Goal: Task Accomplishment & Management: Complete application form

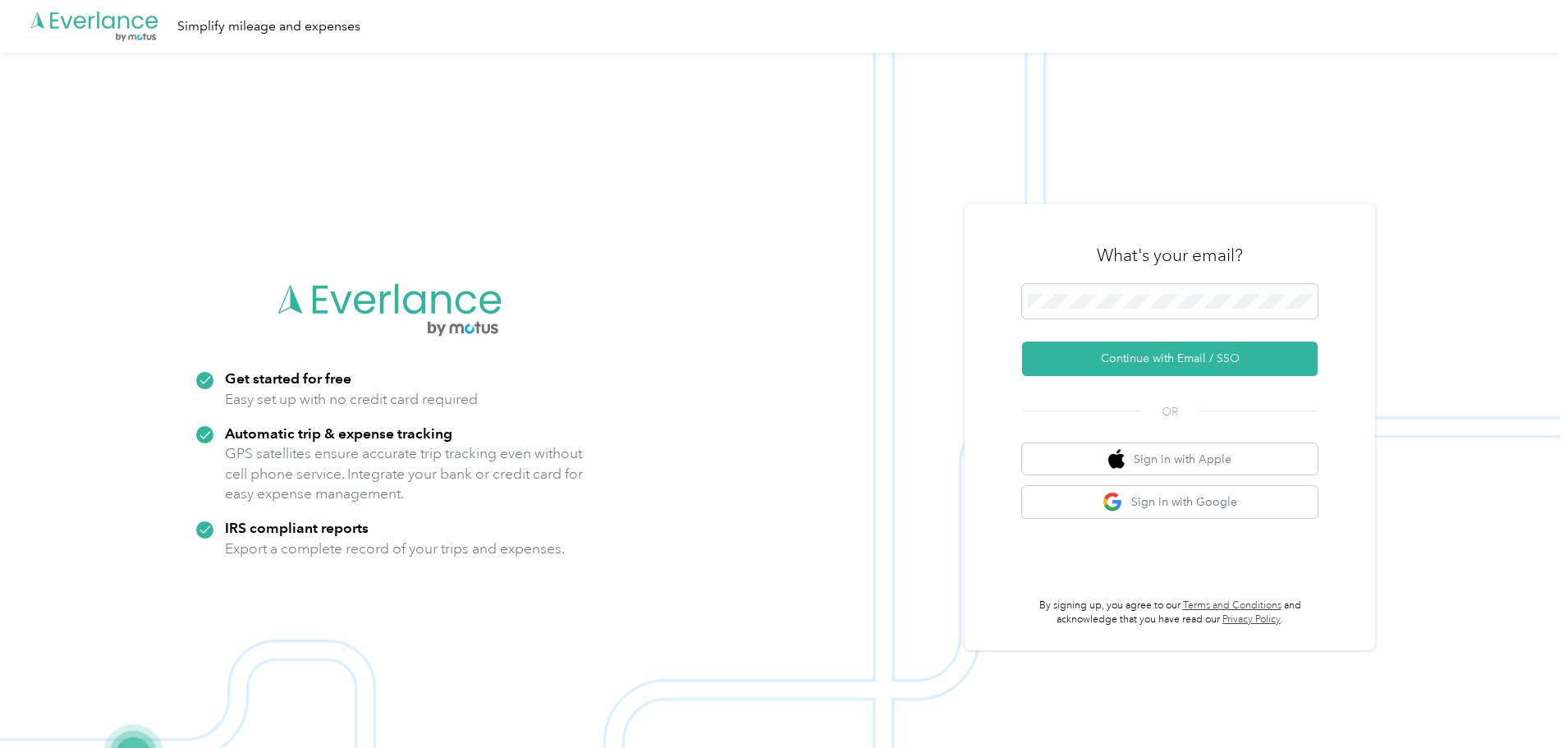
scroll to position [53, 0]
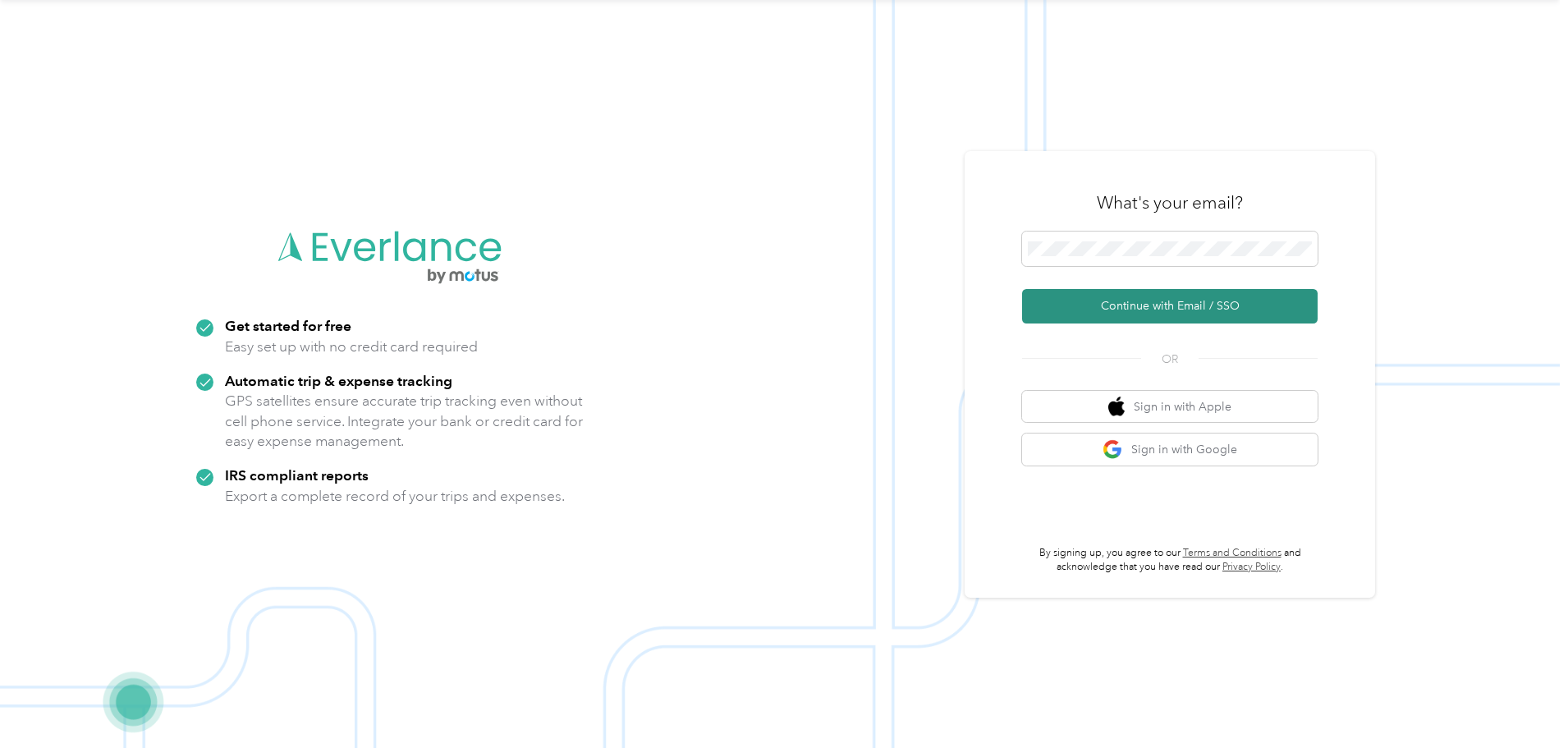
click at [1202, 308] on button "Continue with Email / SSO" at bounding box center [1170, 306] width 295 height 34
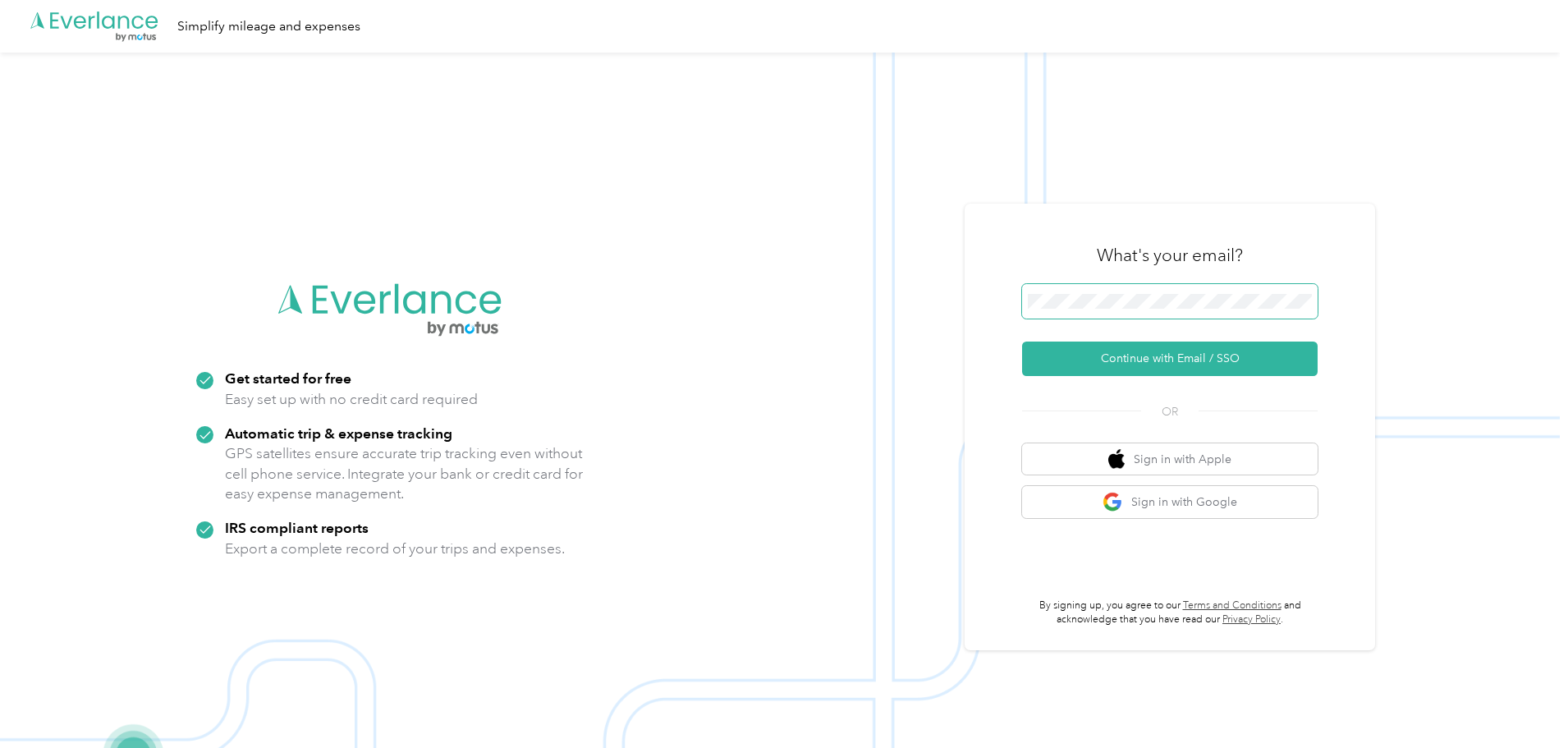
click at [1099, 285] on span at bounding box center [1170, 301] width 295 height 34
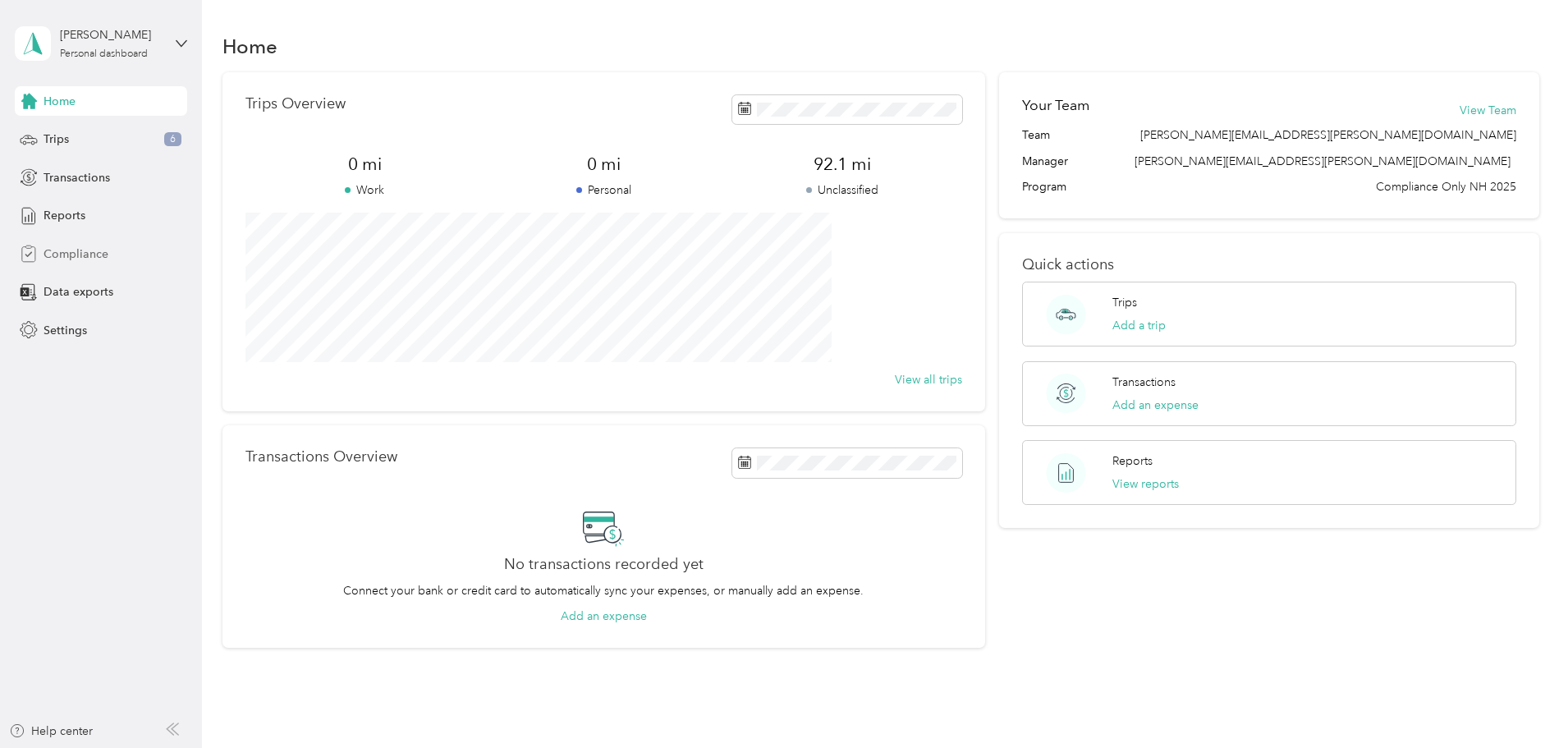
click at [73, 252] on span "Compliance" at bounding box center [76, 254] width 65 height 18
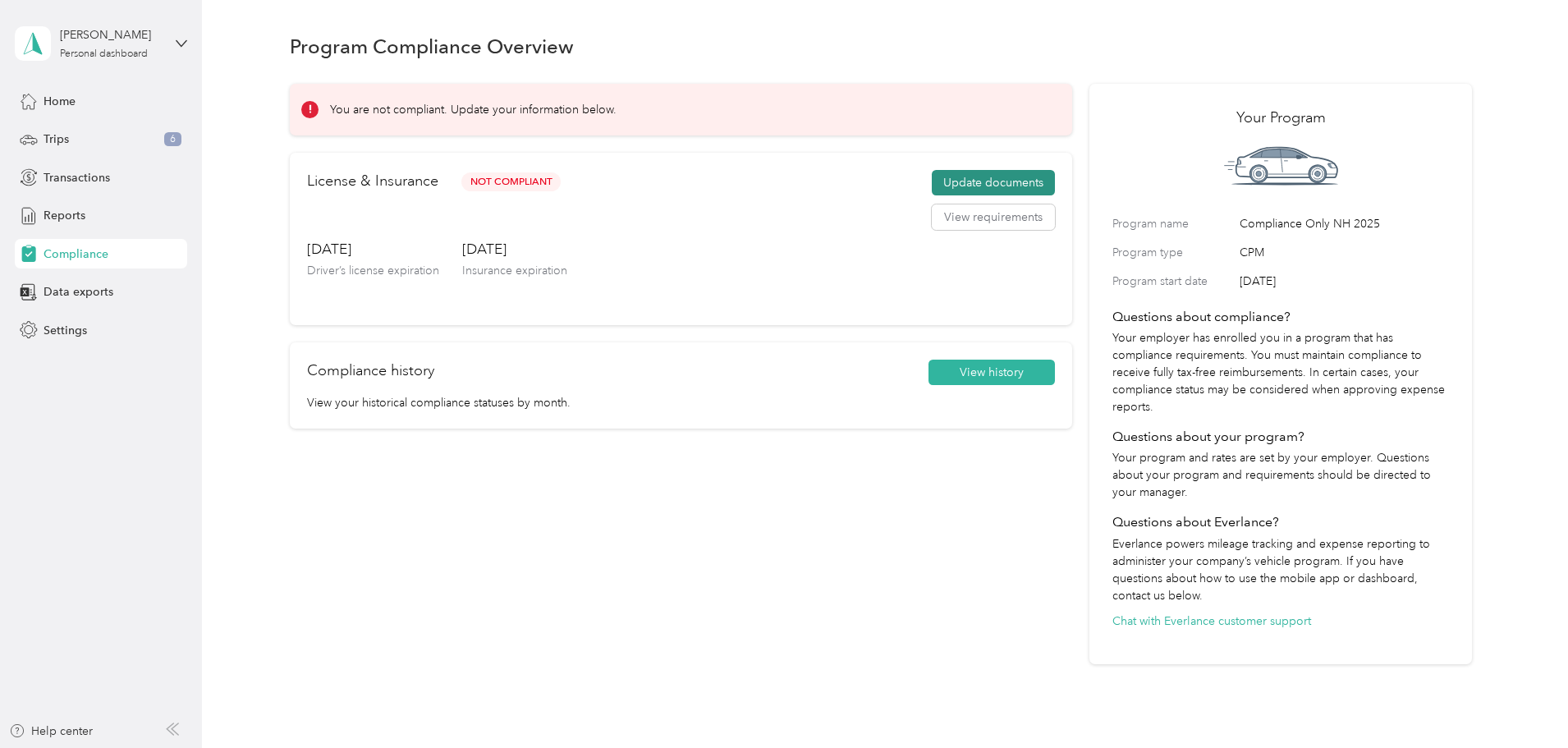
click at [949, 178] on button "Update documents" at bounding box center [994, 183] width 124 height 27
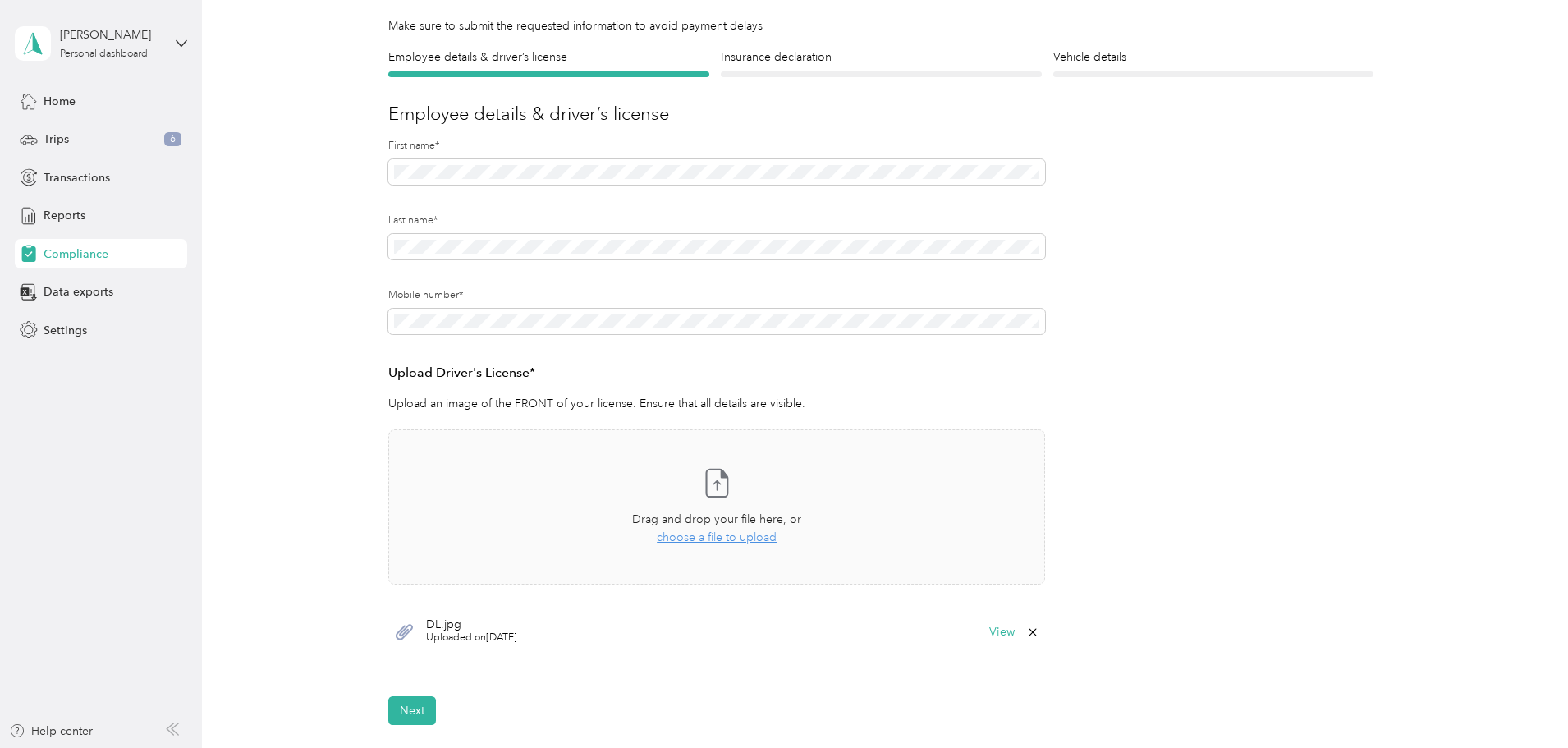
scroll to position [164, 0]
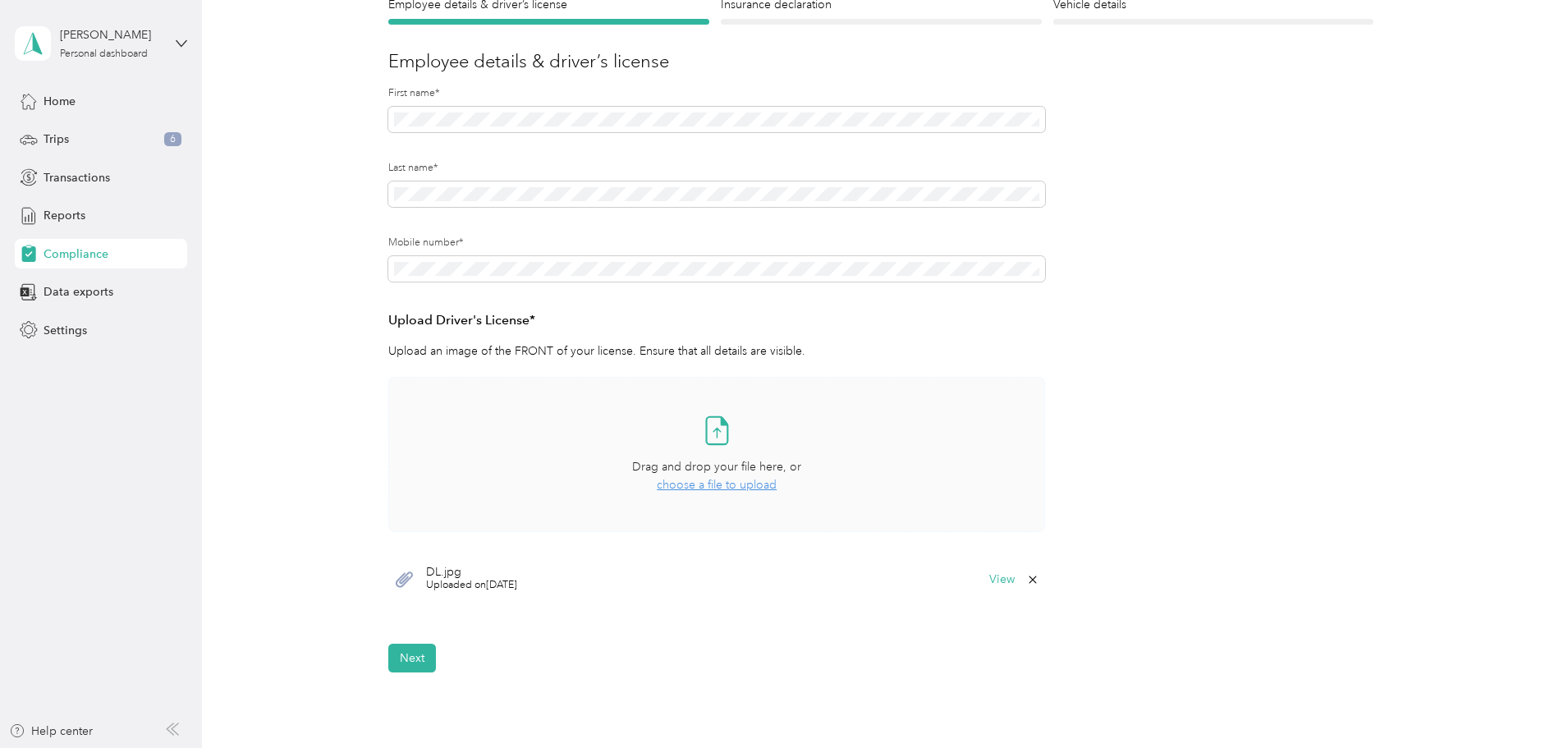
click at [708, 486] on span "choose a file to upload" at bounding box center [716, 485] width 120 height 14
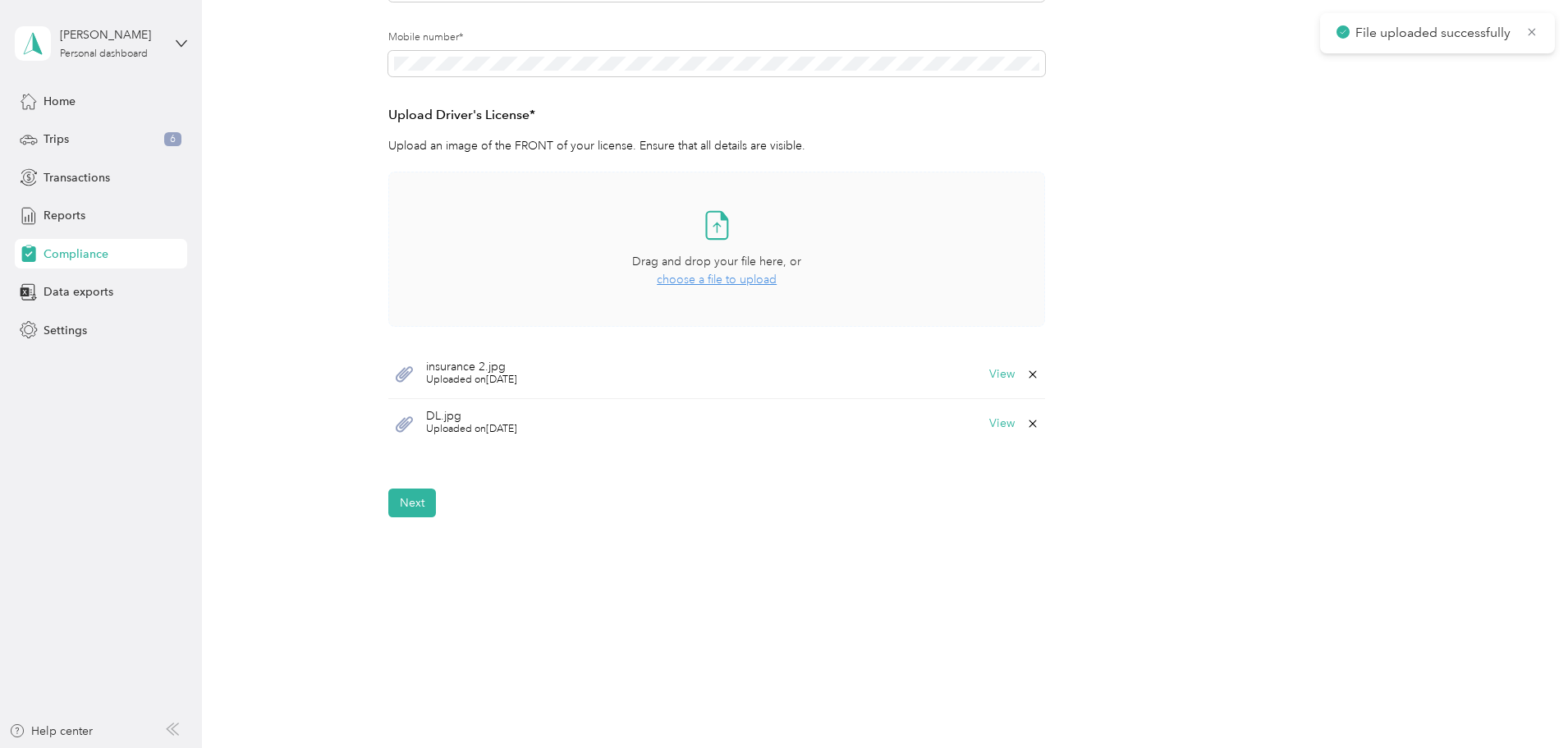
scroll to position [377, 0]
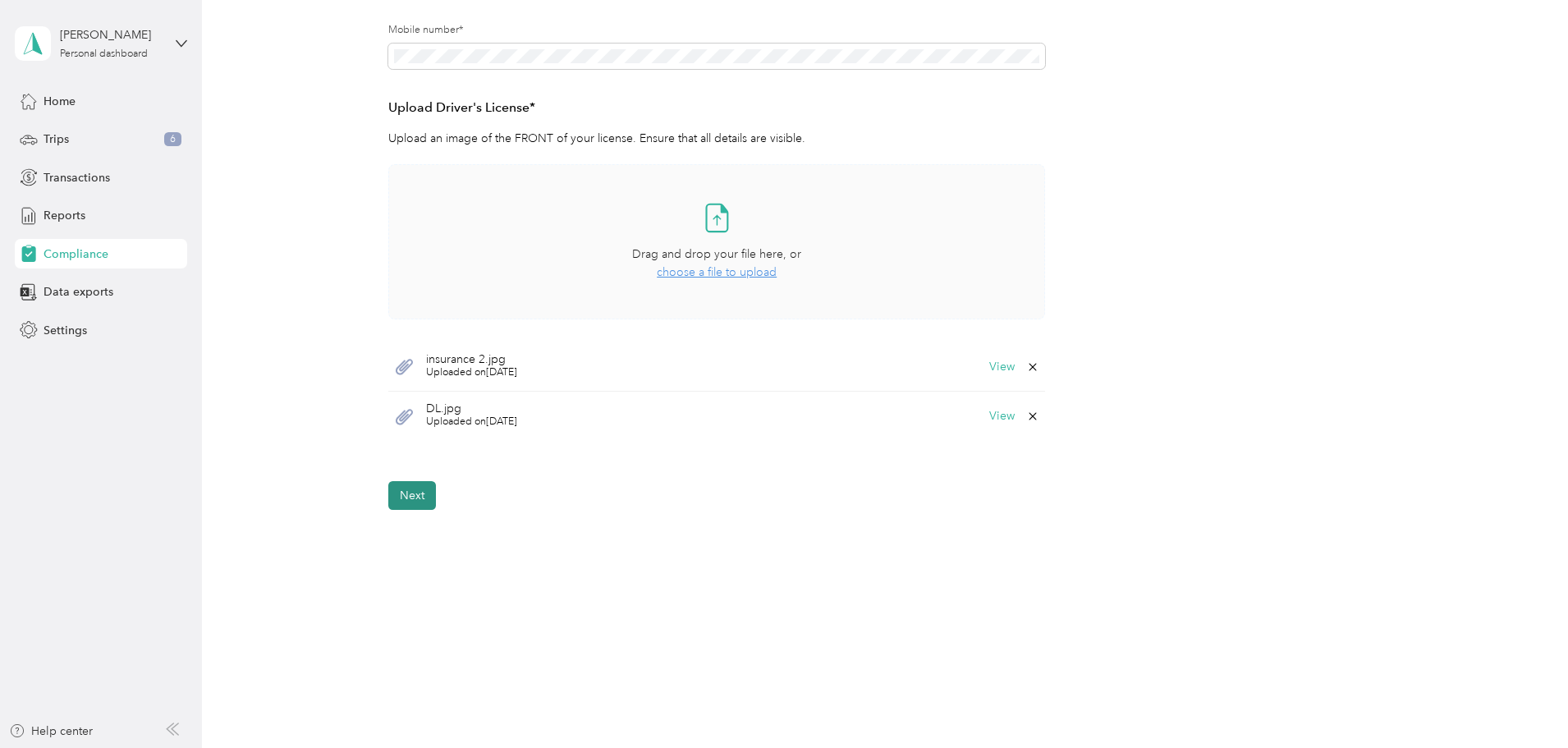
click at [415, 501] on button "Next" at bounding box center [412, 495] width 48 height 28
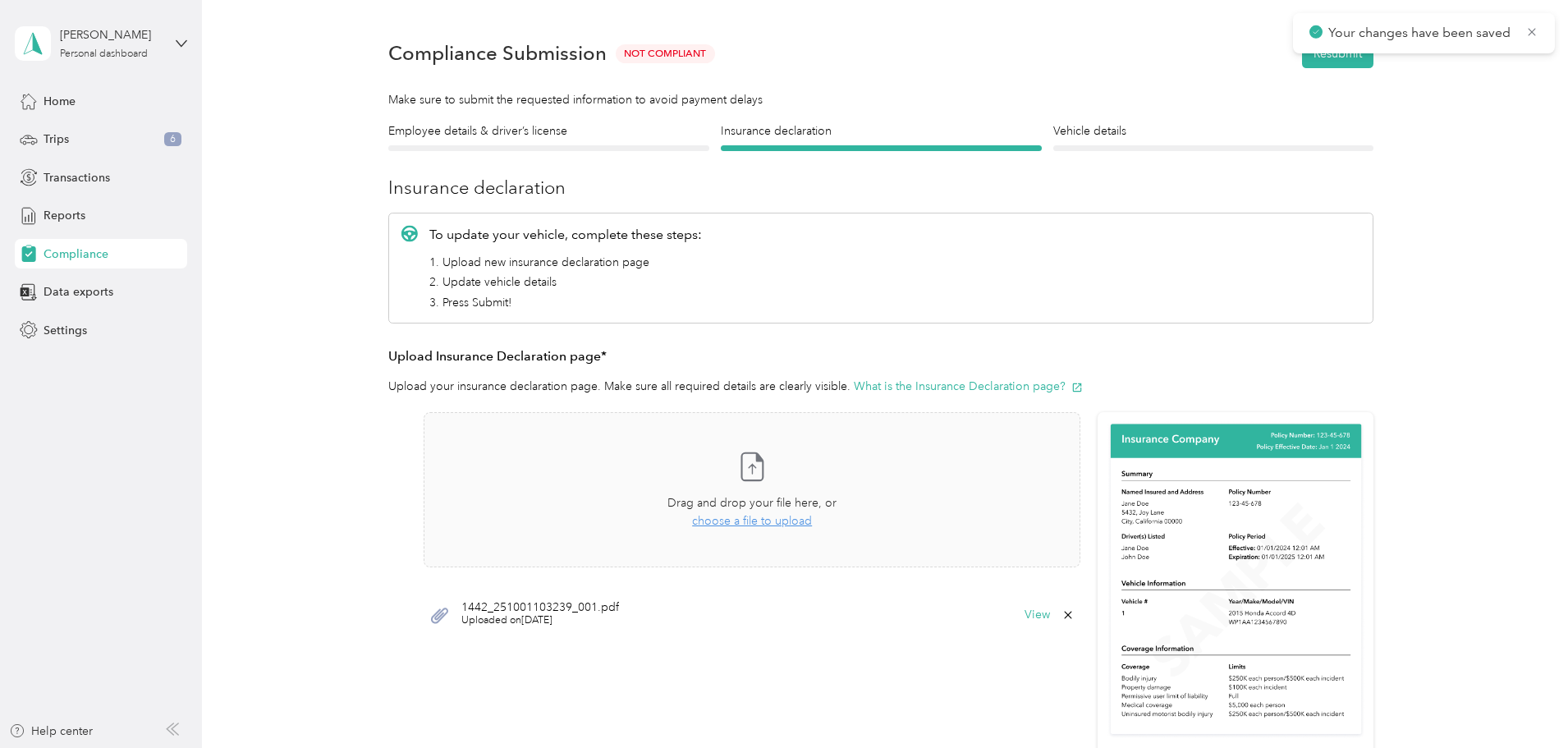
scroll to position [21, 0]
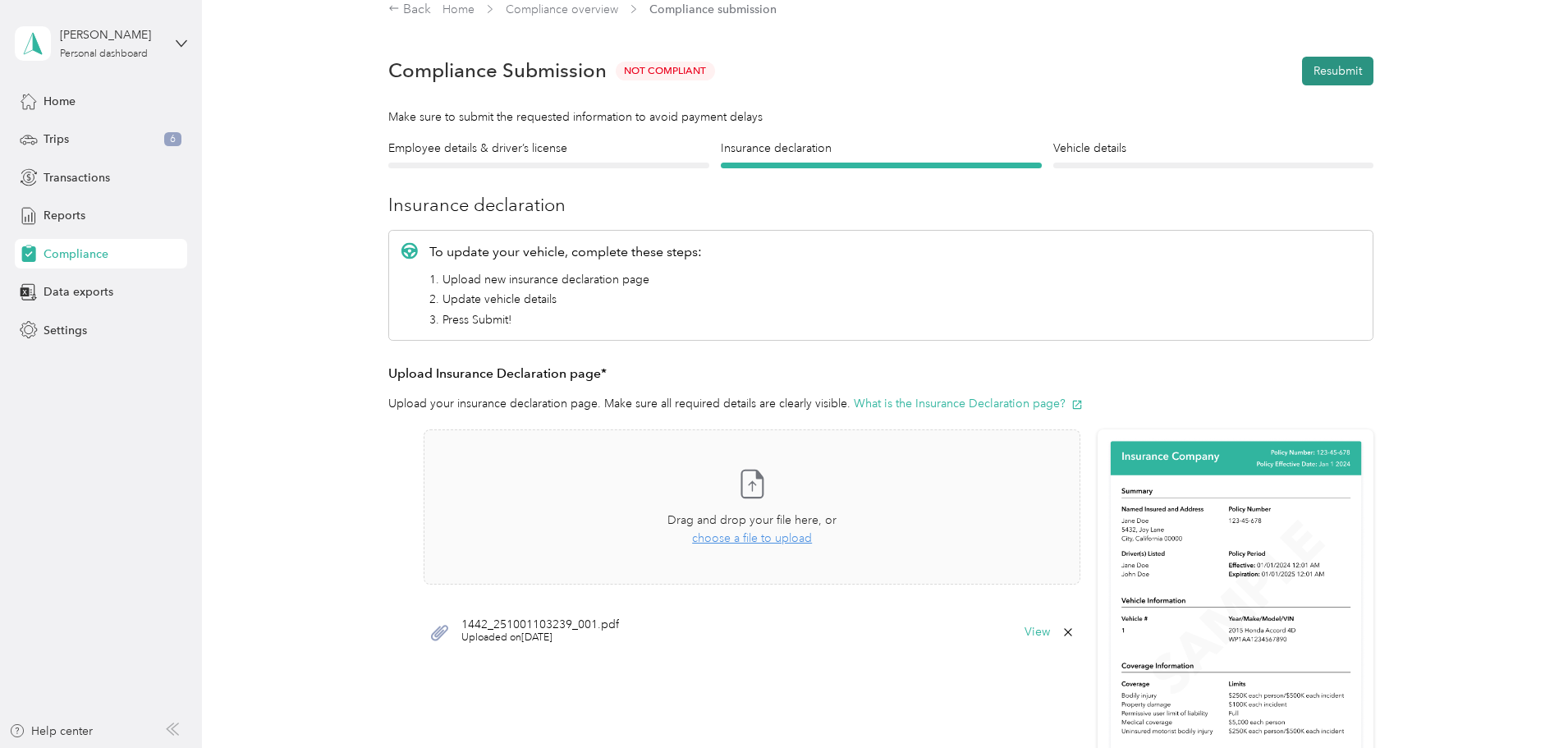
click at [1336, 74] on button "Resubmit" at bounding box center [1337, 71] width 72 height 28
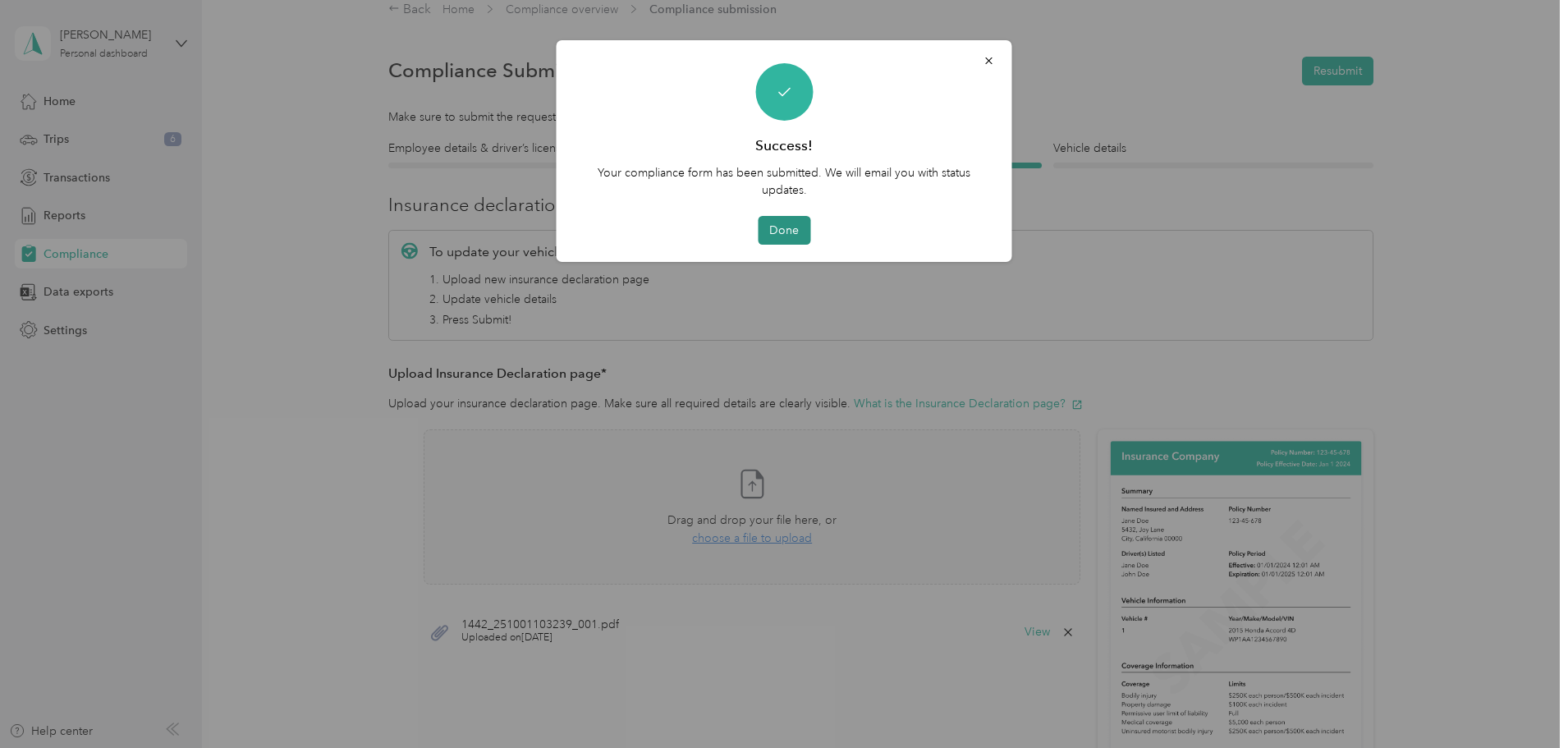
click at [788, 231] on button "Done" at bounding box center [784, 230] width 53 height 28
